Goal: Task Accomplishment & Management: Complete application form

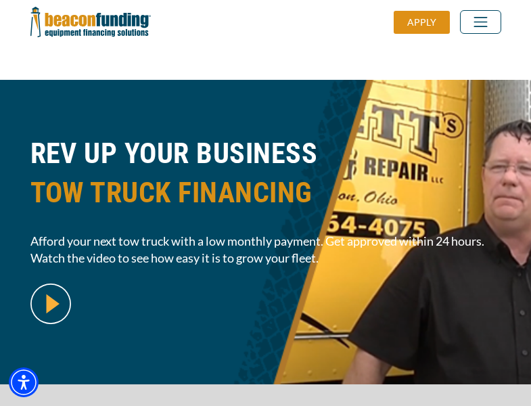
scroll to position [330, 0]
